Goal: Task Accomplishment & Management: Manage account settings

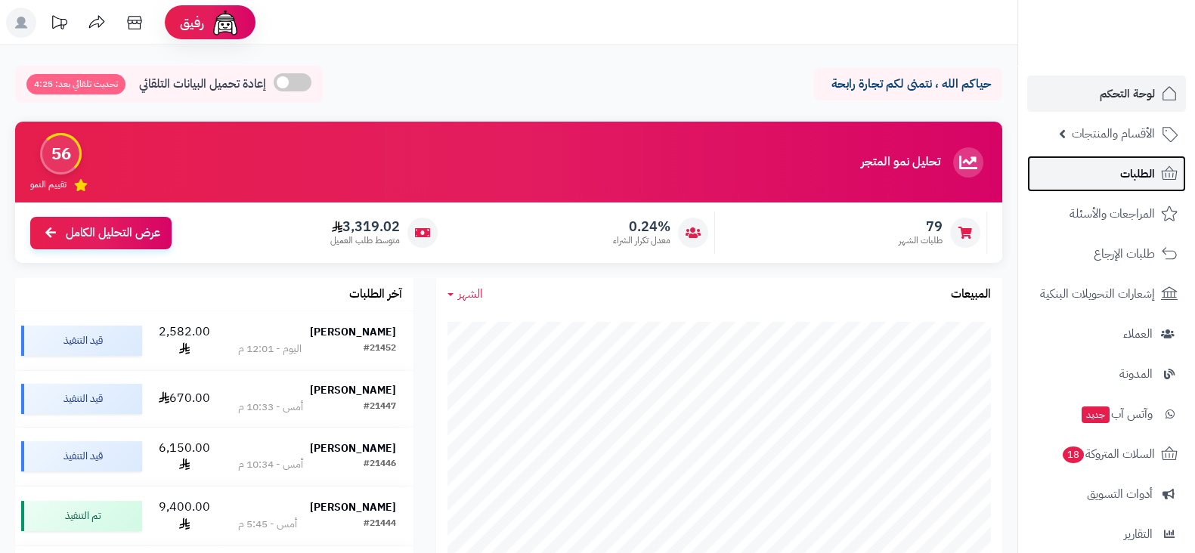
click at [1124, 178] on span "الطلبات" at bounding box center [1137, 173] width 35 height 21
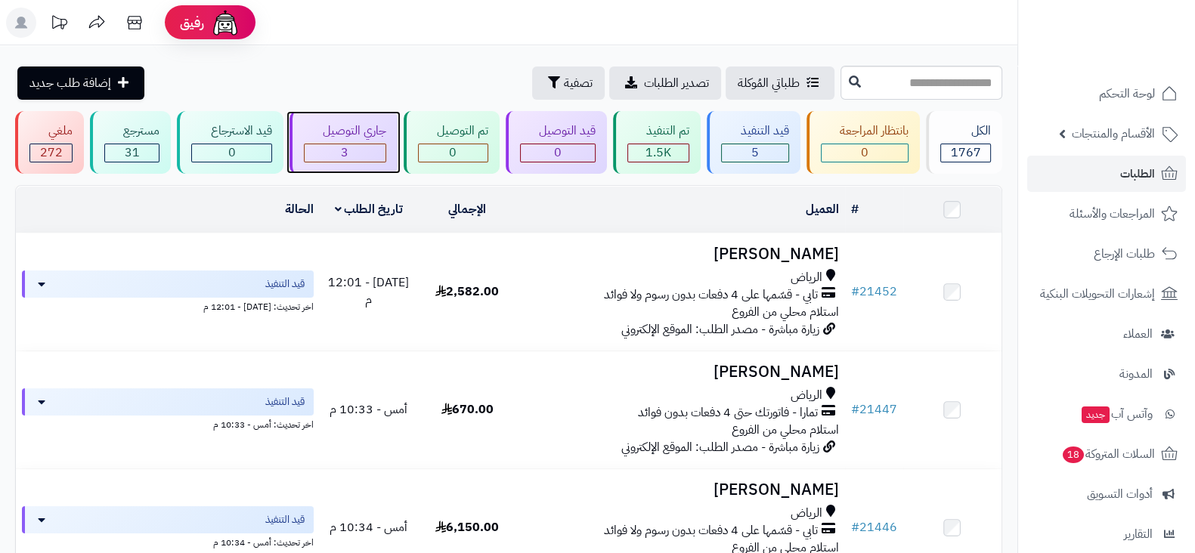
click at [349, 156] on div "3" at bounding box center [344, 152] width 81 height 17
